Goal: Find specific page/section: Find specific page/section

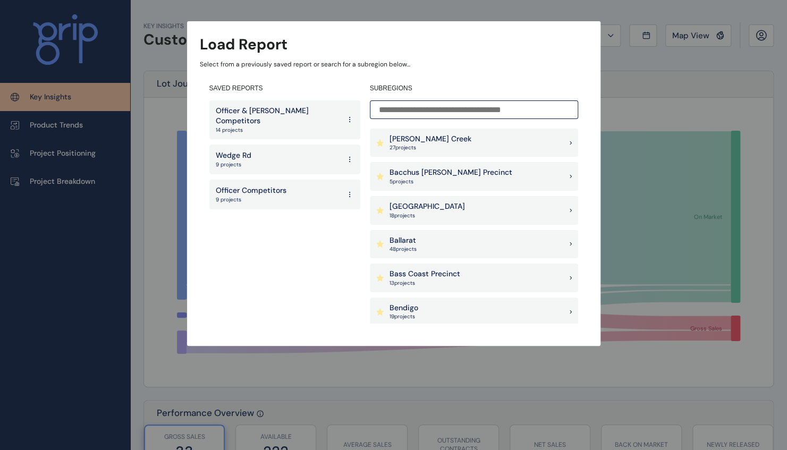
click at [270, 196] on p "9 projects" at bounding box center [251, 199] width 71 height 7
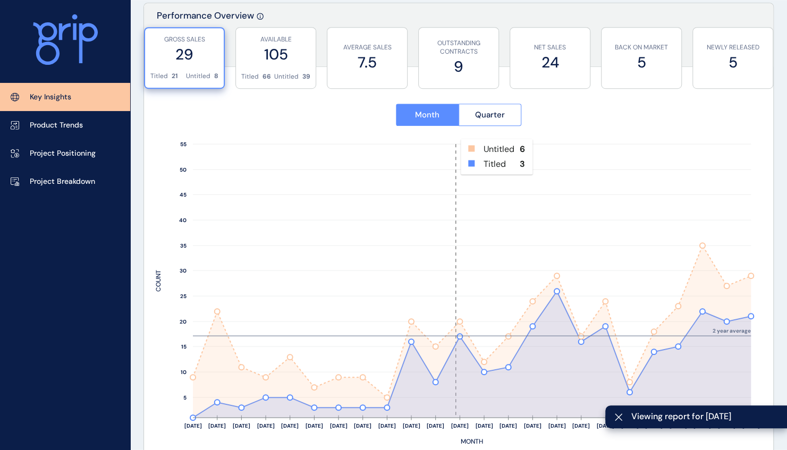
scroll to position [390, 0]
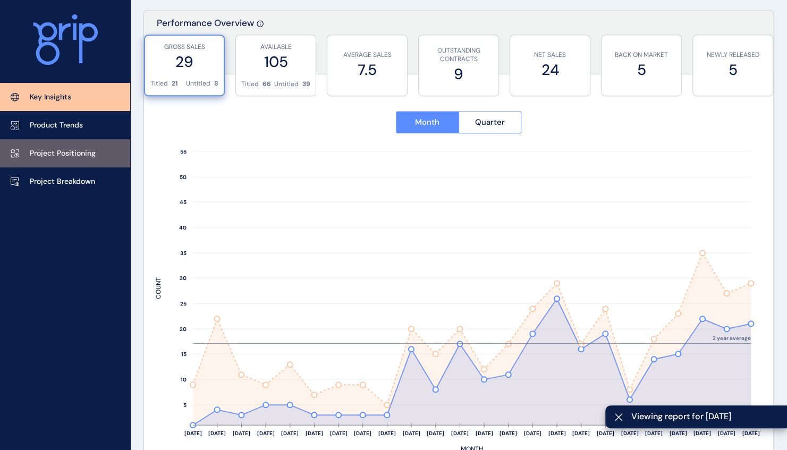
click at [66, 161] on link "Project Positioning" at bounding box center [65, 153] width 130 height 28
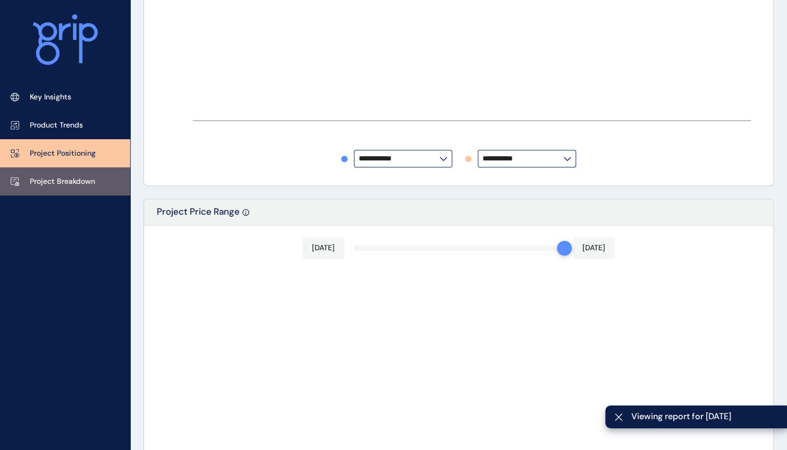
type input "**********"
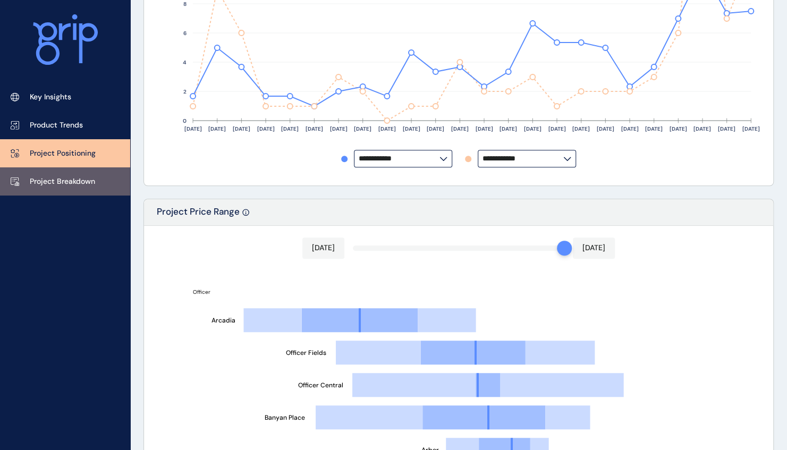
click at [66, 187] on link "Project Breakdown" at bounding box center [65, 181] width 130 height 28
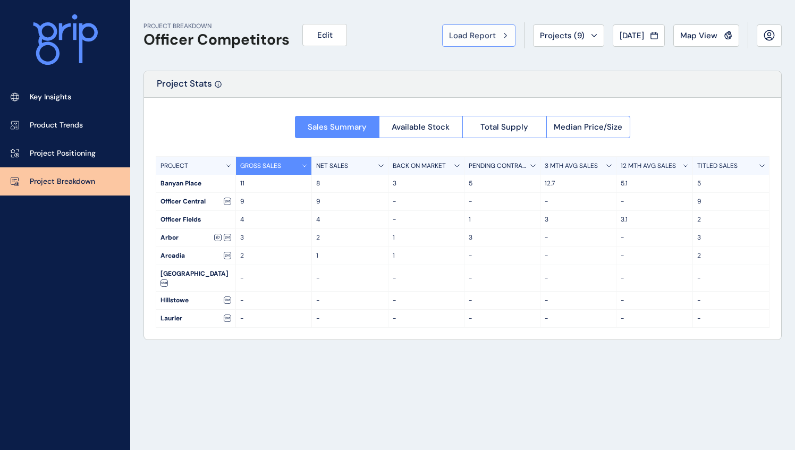
click at [494, 35] on div "Load Report" at bounding box center [479, 35] width 60 height 11
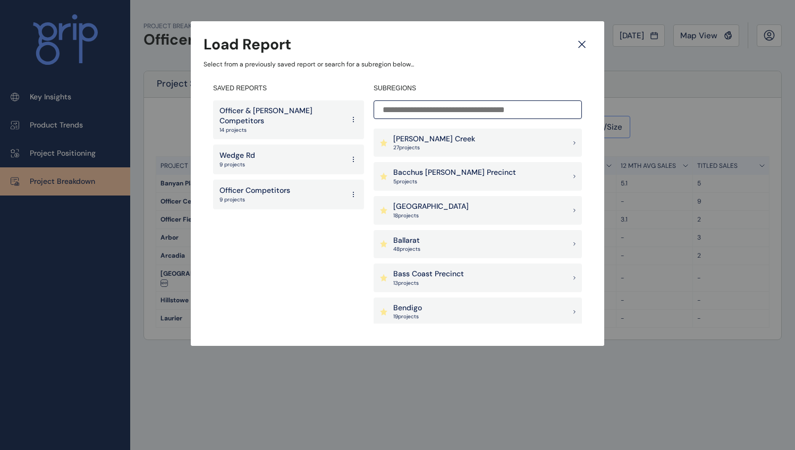
click at [586, 43] on icon at bounding box center [582, 44] width 19 height 19
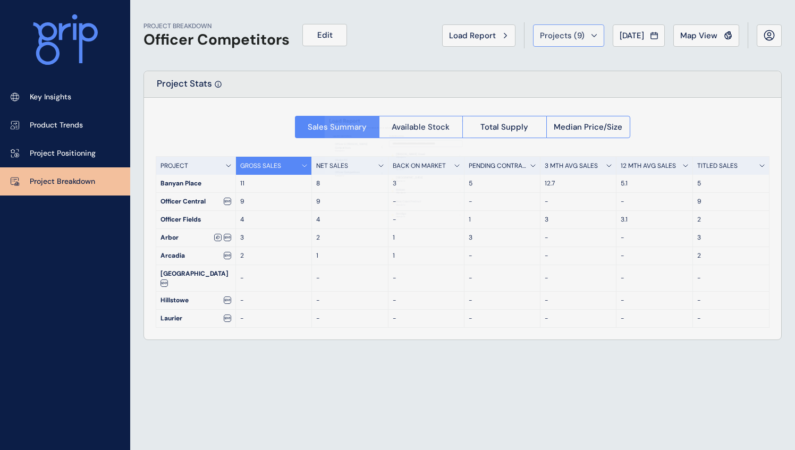
click at [569, 38] on span "Projects ( 9 )" at bounding box center [562, 35] width 45 height 11
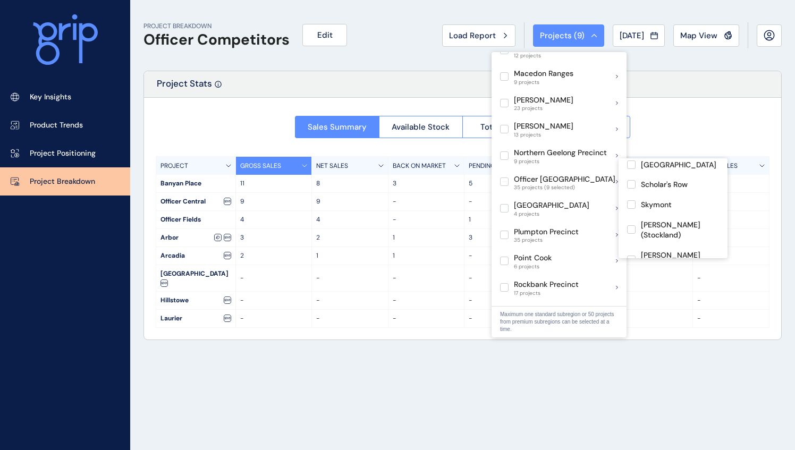
scroll to position [494, 0]
click at [632, 226] on label at bounding box center [631, 229] width 9 height 9
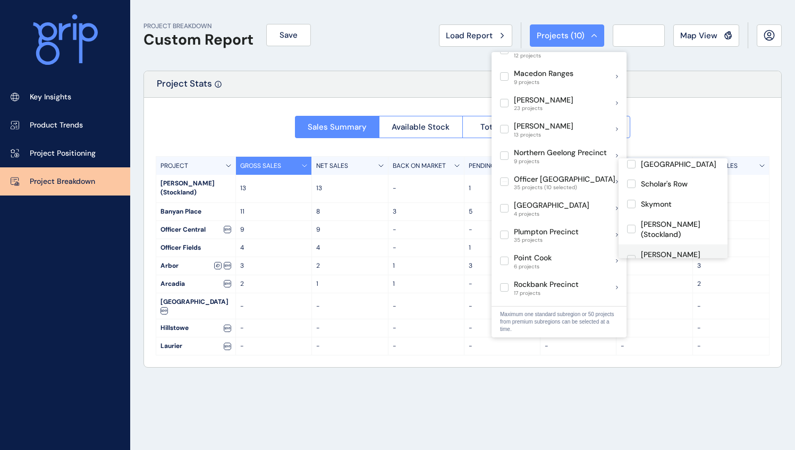
click at [632, 255] on label at bounding box center [631, 259] width 9 height 9
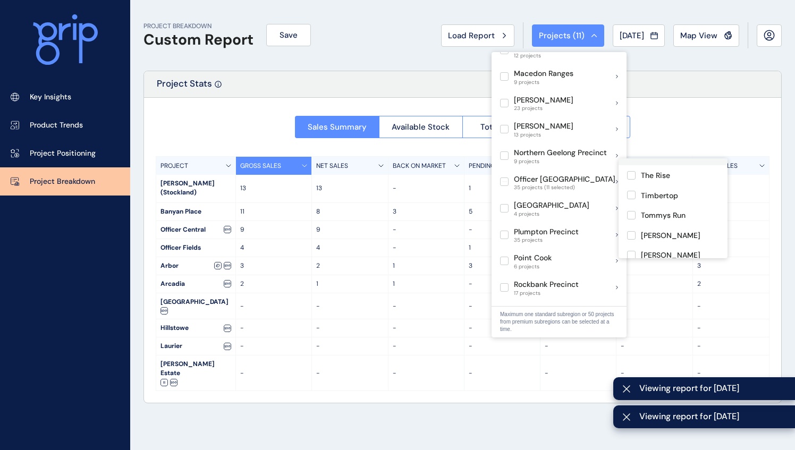
scroll to position [610, 0]
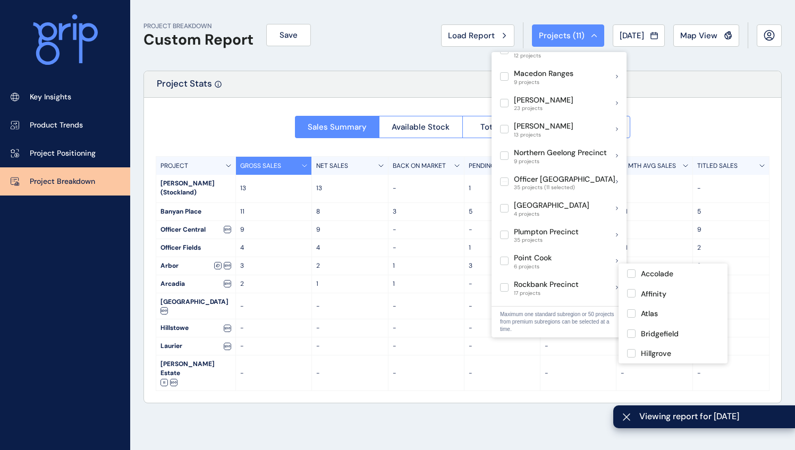
click at [531, 405] on div "PROJECT BREAKDOWN Custom Report Save Load Report Projects ( 11 ) [DATE] 2025 < …" at bounding box center [462, 225] width 665 height 450
